Goal: Task Accomplishment & Management: Complete application form

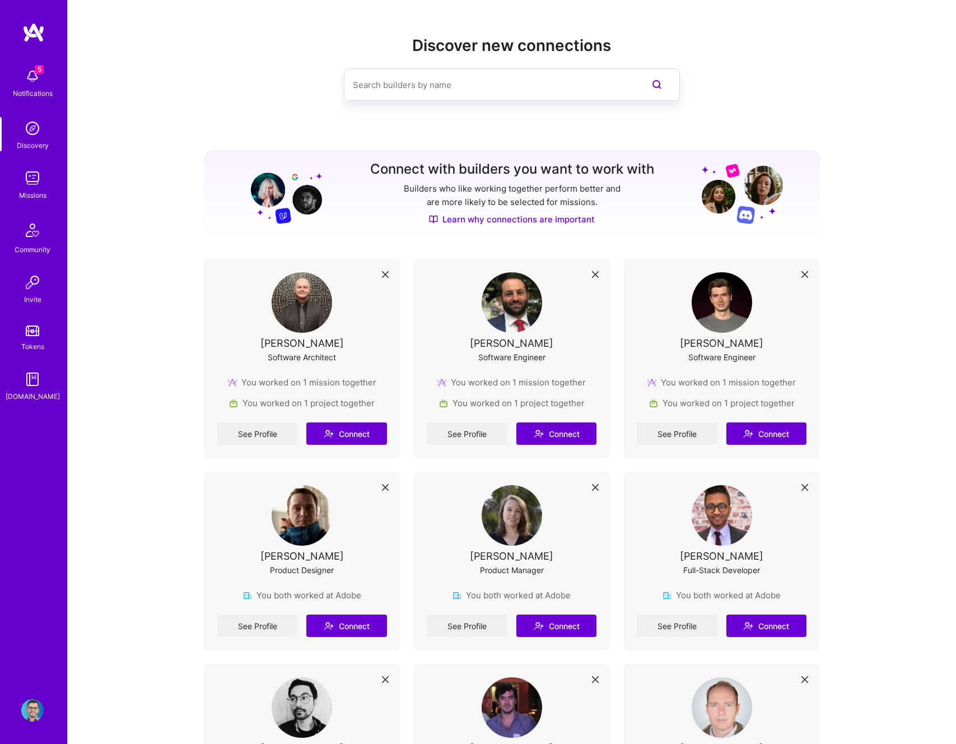
click at [32, 184] on img at bounding box center [32, 178] width 22 height 22
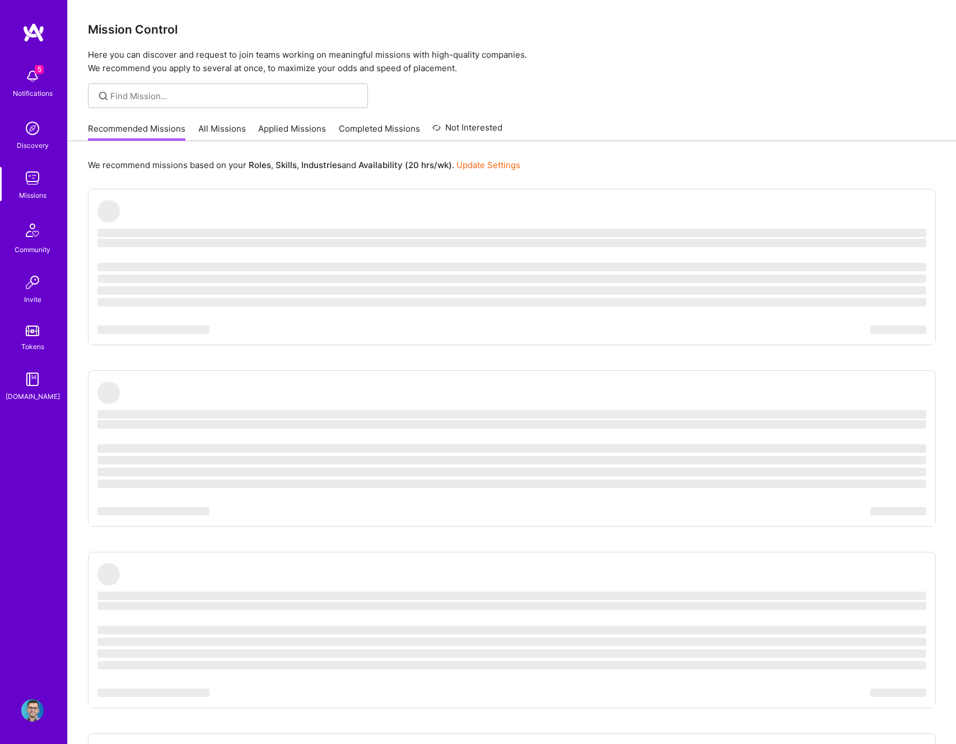
click at [40, 86] on img at bounding box center [32, 76] width 22 height 22
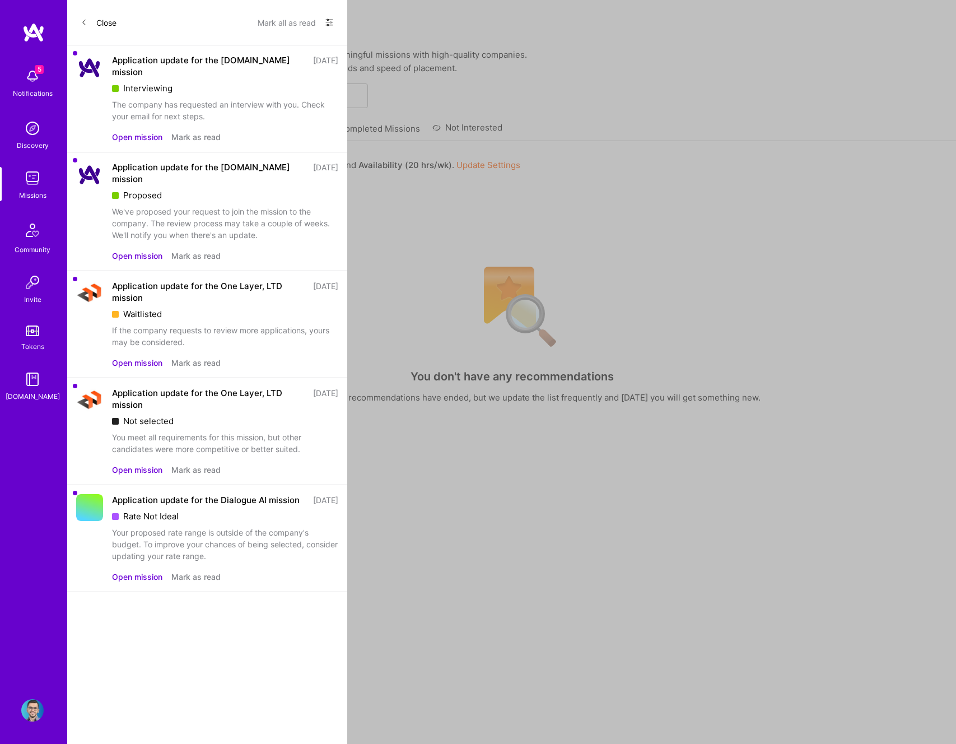
click at [234, 63] on div "Application update for the [DOMAIN_NAME] mission" at bounding box center [209, 66] width 194 height 24
click at [141, 131] on button "Open mission" at bounding box center [137, 137] width 50 height 12
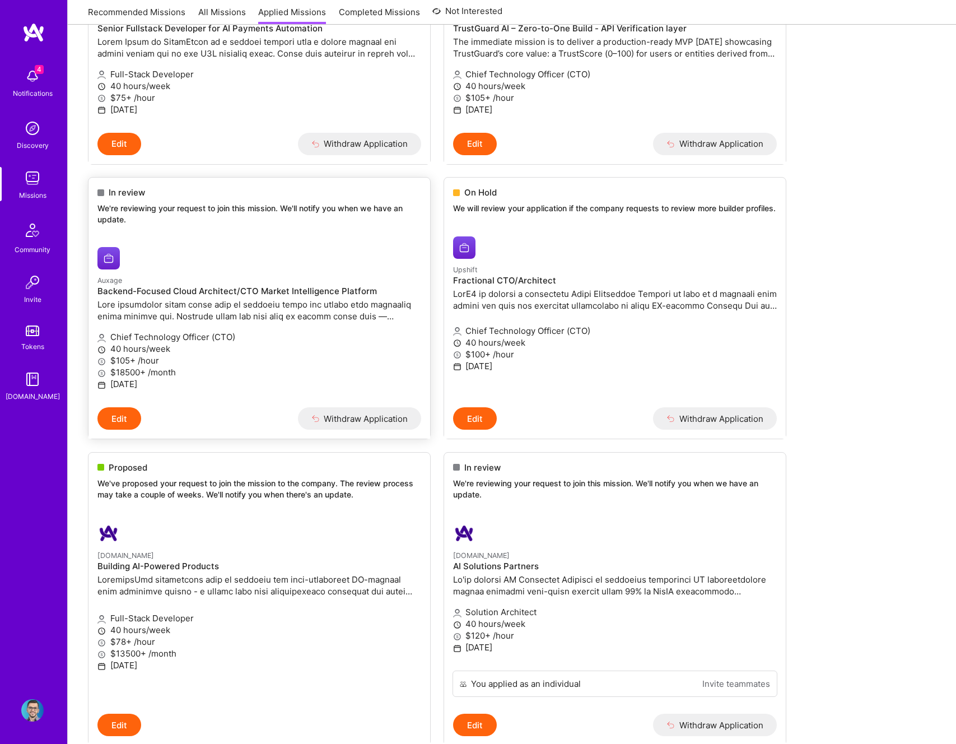
scroll to position [273, 0]
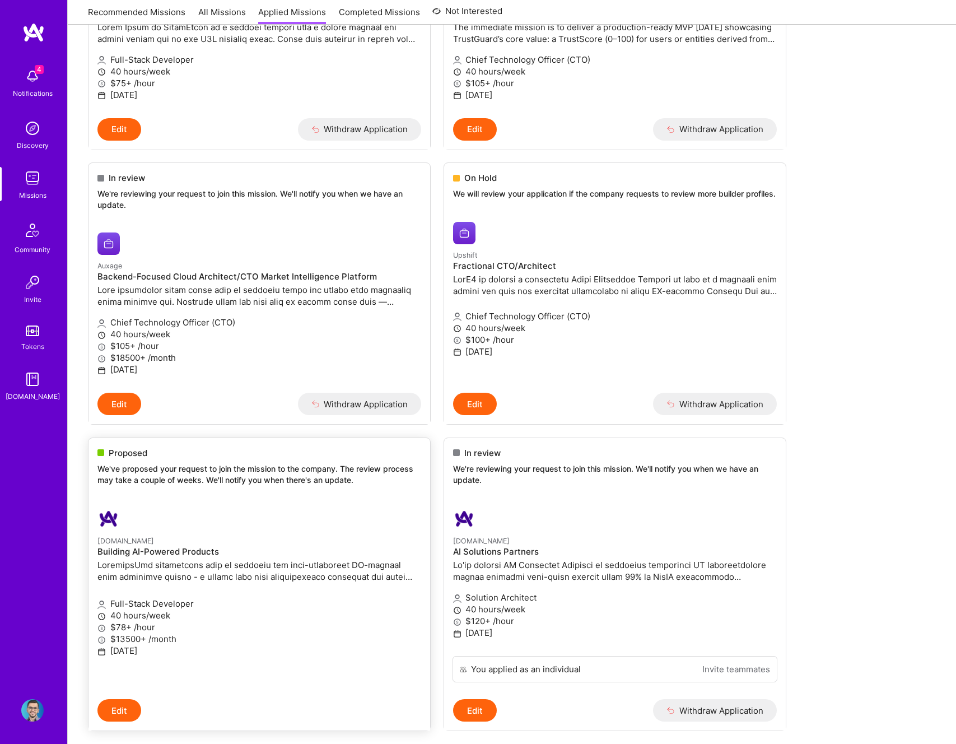
click at [197, 472] on p "We've proposed your request to join the mission to the company. The review proc…" at bounding box center [259, 474] width 324 height 22
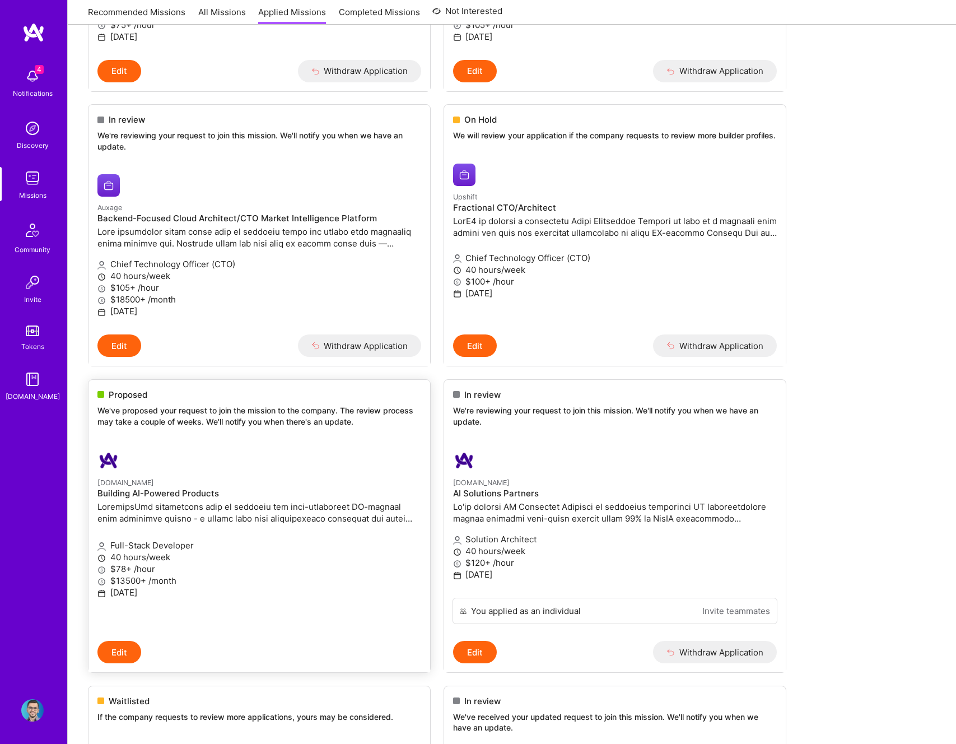
scroll to position [333, 0]
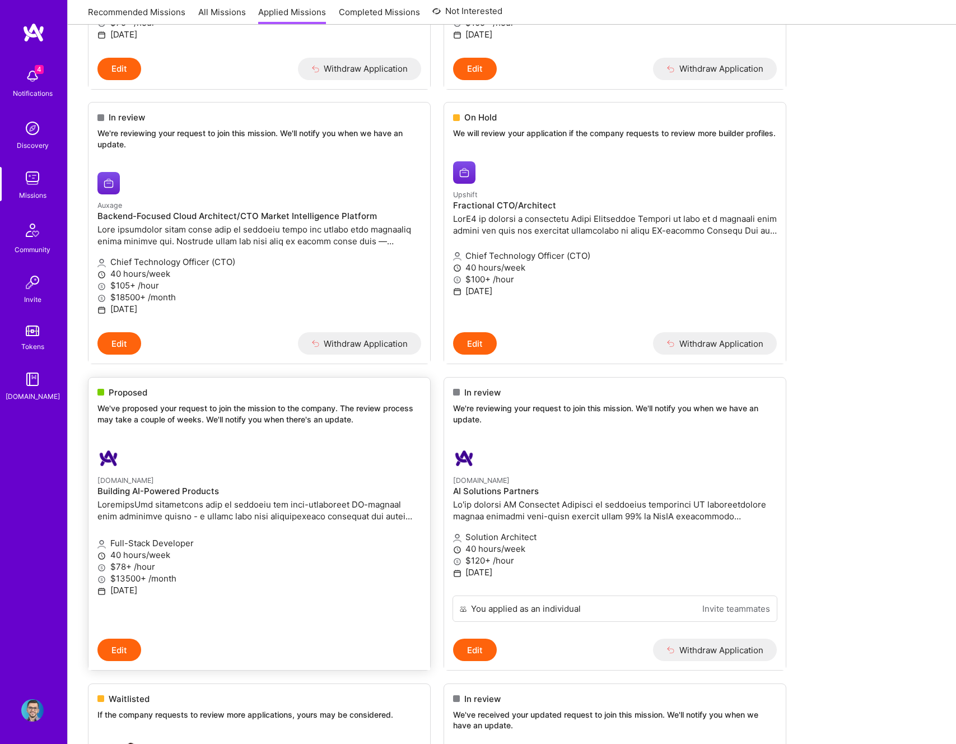
click at [155, 521] on p at bounding box center [259, 510] width 324 height 24
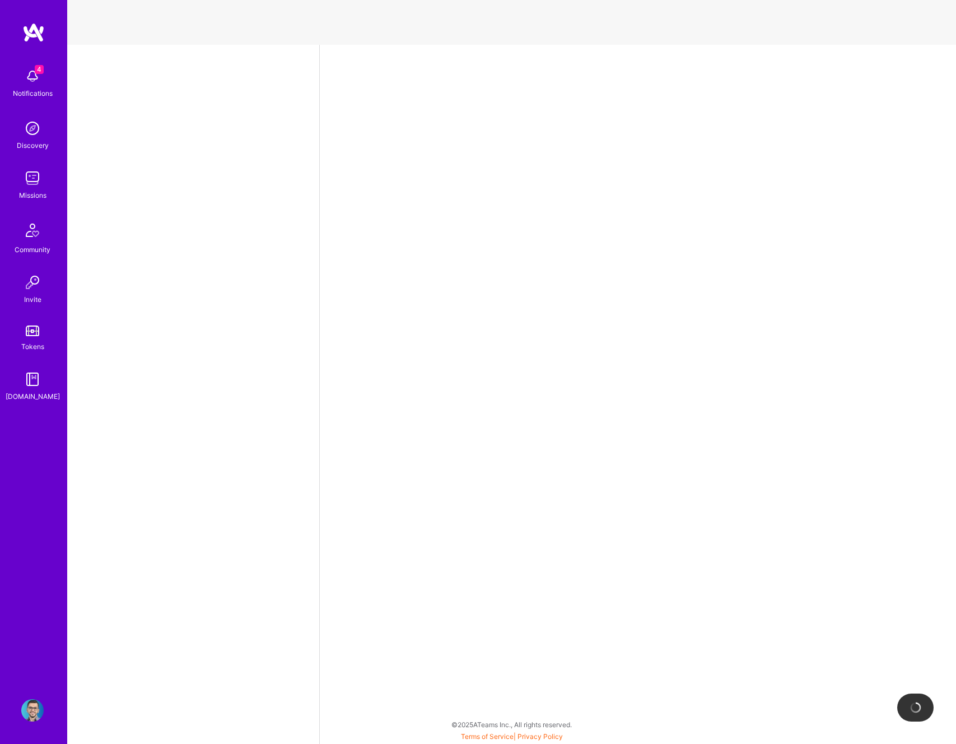
select select "RO"
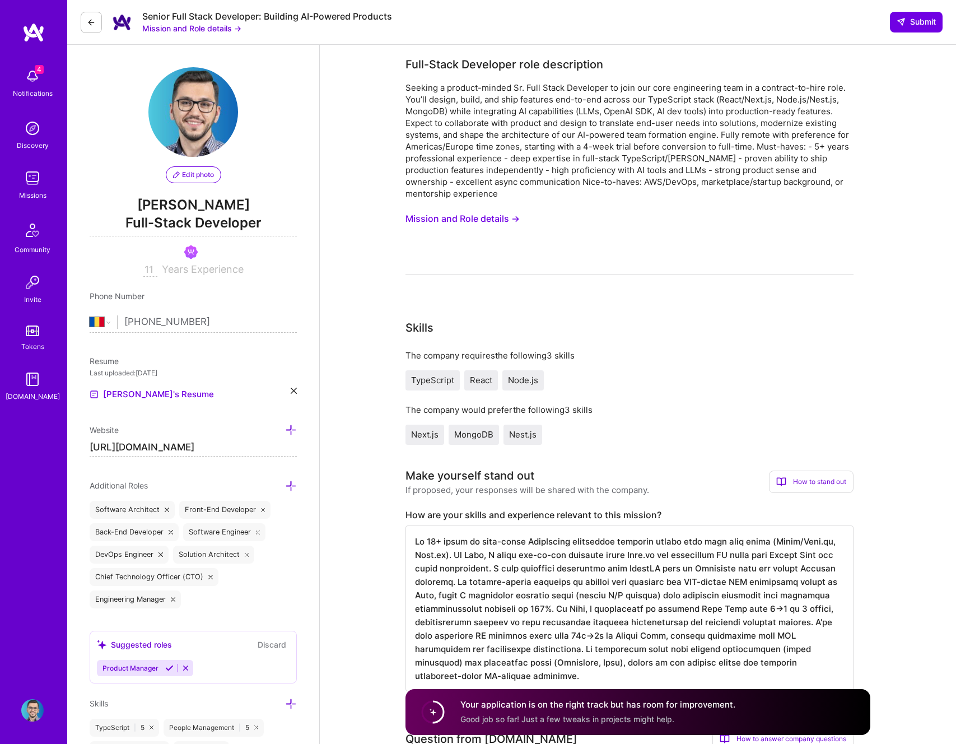
click at [34, 76] on img at bounding box center [32, 76] width 22 height 22
click at [39, 72] on div "4 Notifications Discovery Missions Community Invite Tokens [DOMAIN_NAME]" at bounding box center [33, 232] width 67 height 339
